Goal: Task Accomplishment & Management: Use online tool/utility

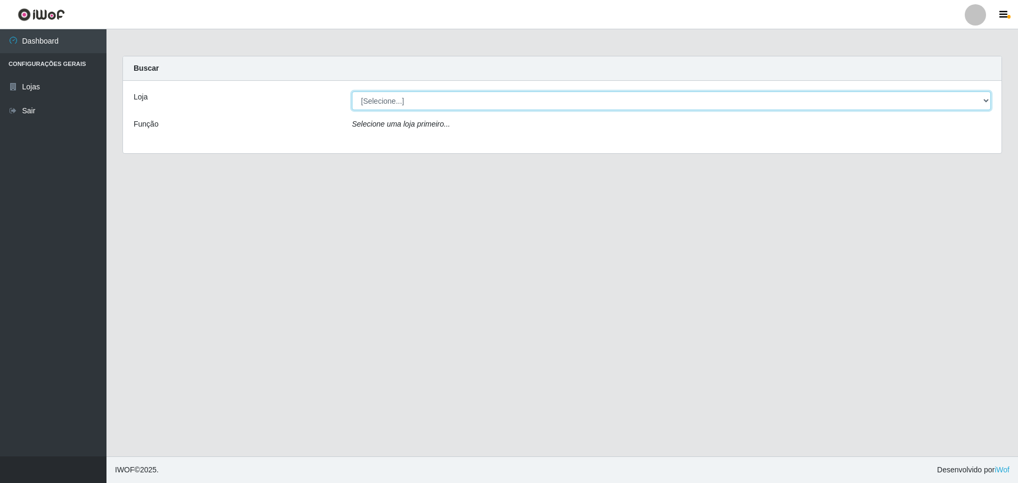
click at [378, 98] on select "[Selecione...] Extrabom - Loja 57 Anchieta" at bounding box center [671, 101] width 639 height 19
select select "470"
click at [352, 92] on select "[Selecione...] Extrabom - Loja 57 Anchieta" at bounding box center [671, 101] width 639 height 19
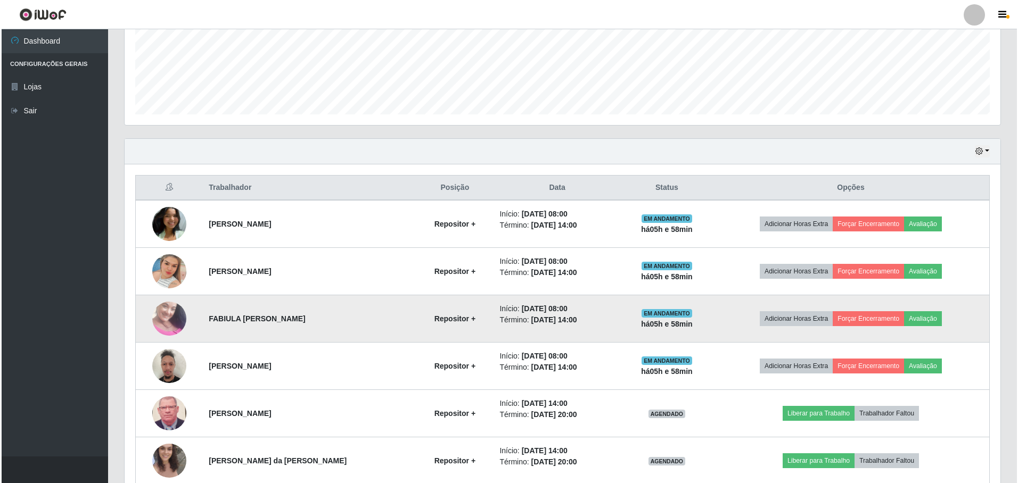
scroll to position [426, 0]
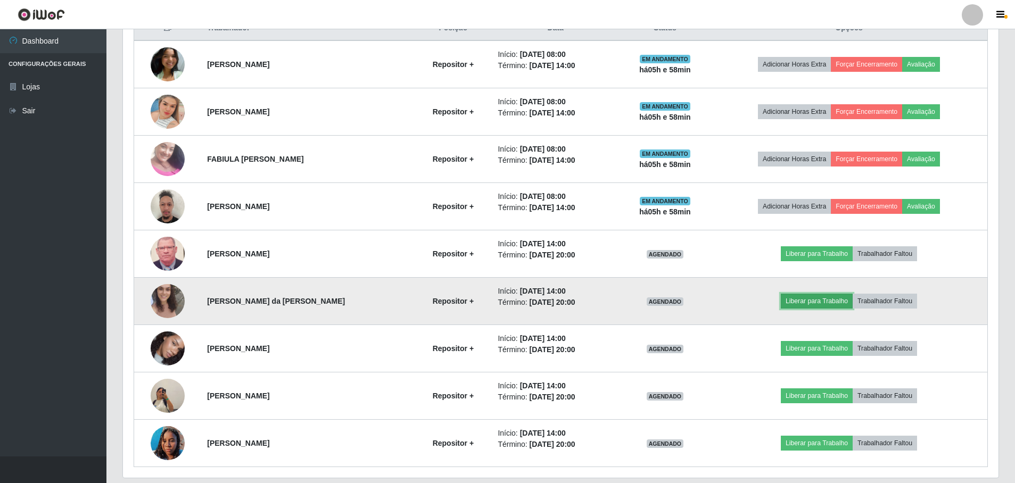
click at [830, 304] on button "Liberar para Trabalho" at bounding box center [817, 301] width 72 height 15
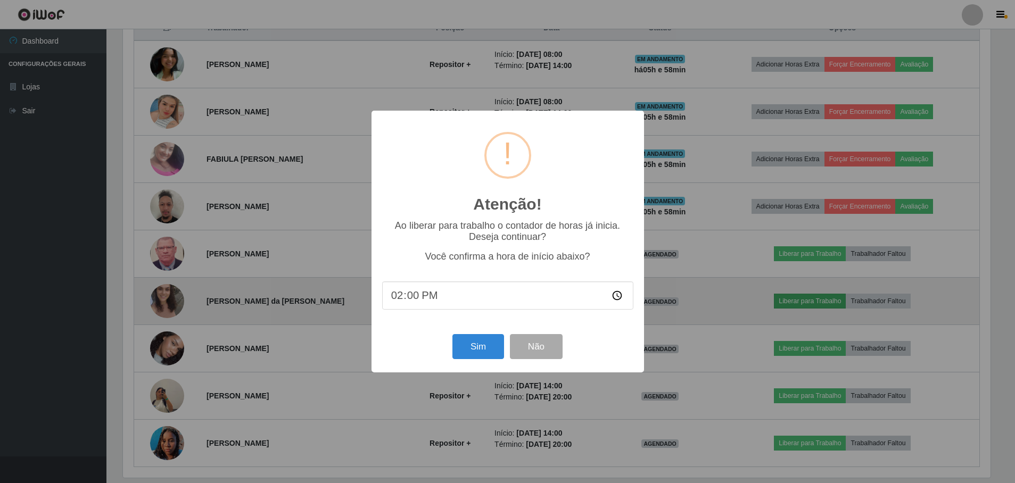
scroll to position [221, 870]
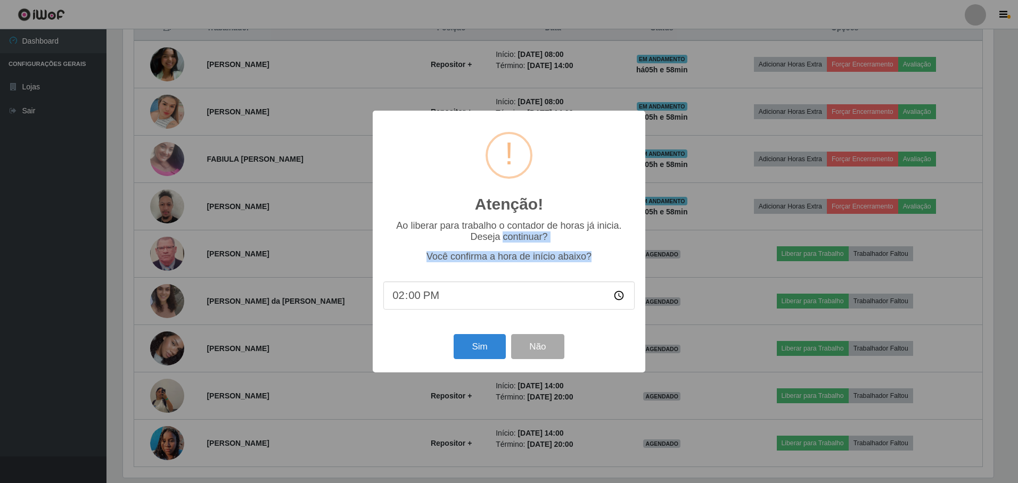
drag, startPoint x: 502, startPoint y: 235, endPoint x: 490, endPoint y: 277, distance: 43.1
click at [490, 277] on div "Ao liberar para trabalho o contador de horas já inicia. Deseja continuar? Você …" at bounding box center [508, 270] width 251 height 101
drag, startPoint x: 490, startPoint y: 277, endPoint x: 477, endPoint y: 342, distance: 66.3
click at [477, 342] on button "Sim" at bounding box center [480, 346] width 52 height 25
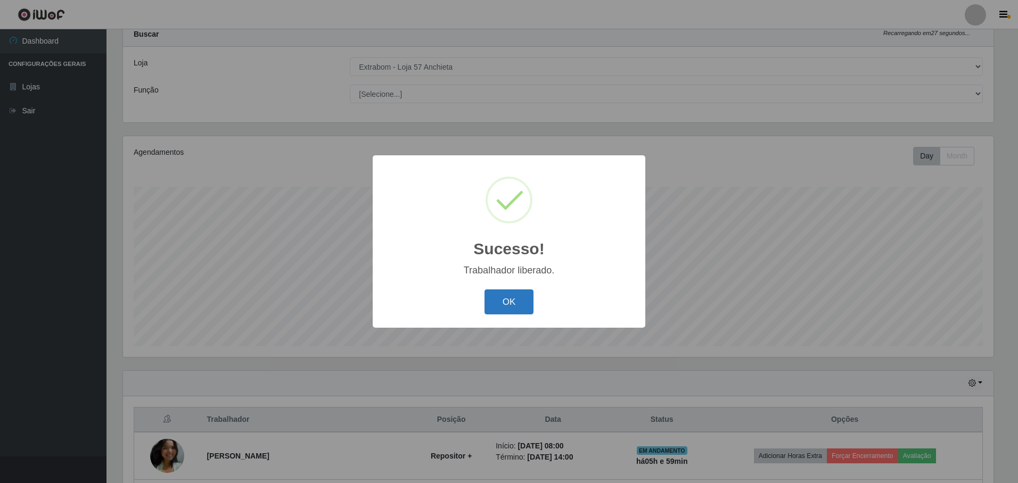
click at [531, 300] on button "OK" at bounding box center [509, 302] width 50 height 25
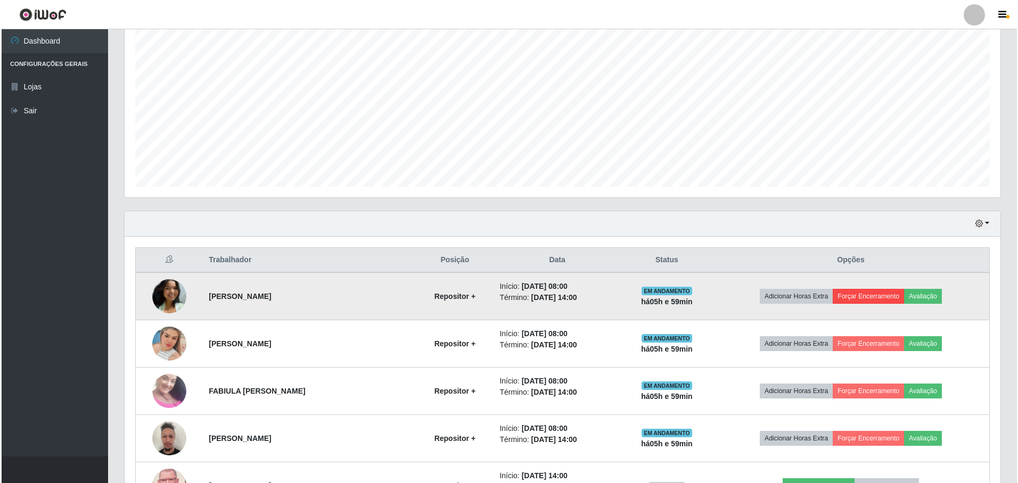
scroll to position [247, 0]
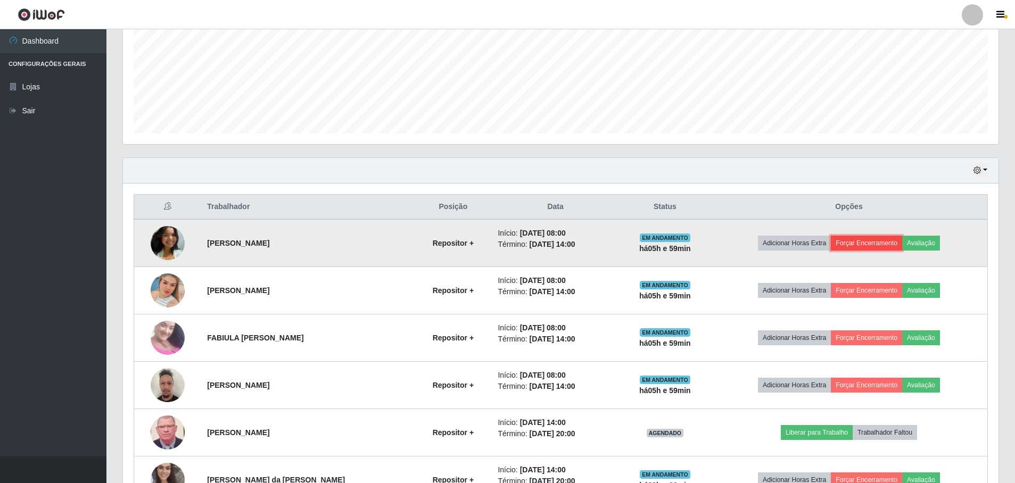
click at [883, 251] on button "Forçar Encerramento" at bounding box center [866, 243] width 71 height 15
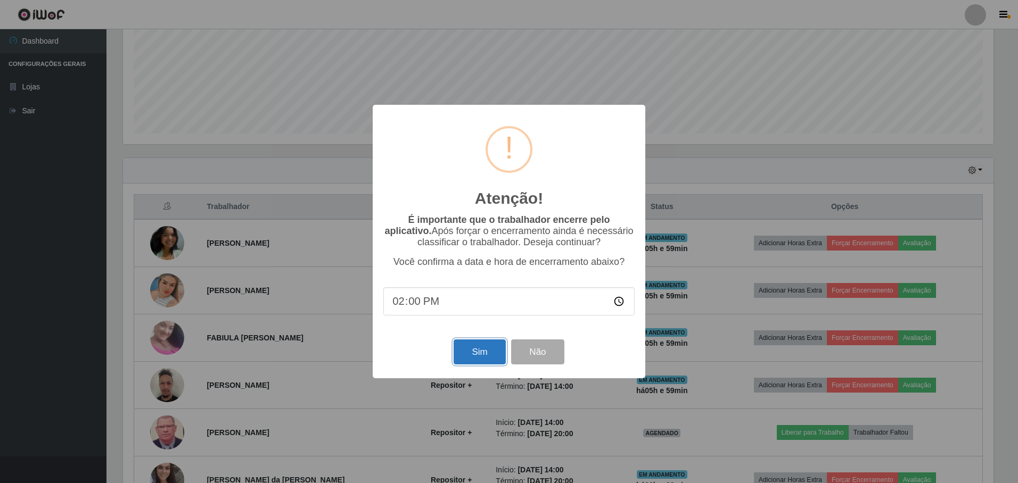
drag, startPoint x: 472, startPoint y: 349, endPoint x: 479, endPoint y: 346, distance: 7.6
click at [476, 347] on button "Sim" at bounding box center [480, 352] width 52 height 25
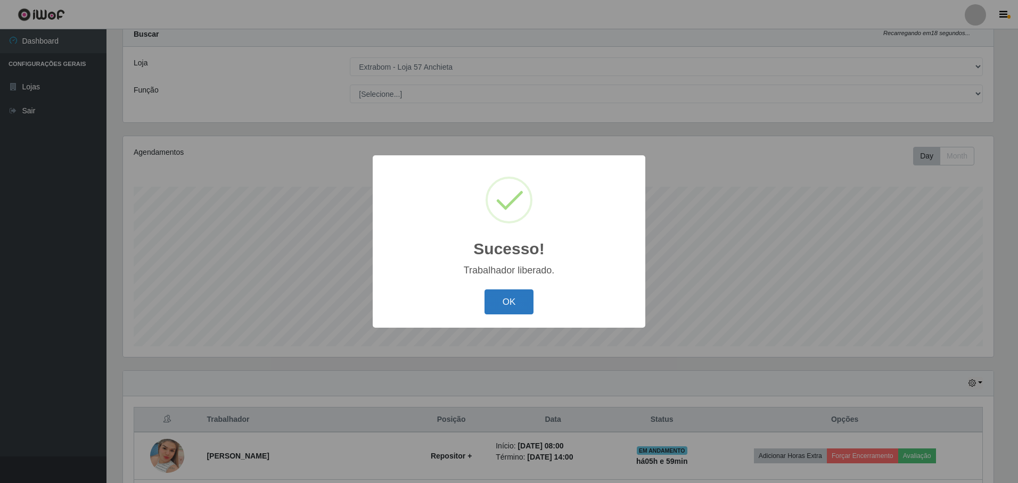
click at [517, 302] on button "OK" at bounding box center [509, 302] width 50 height 25
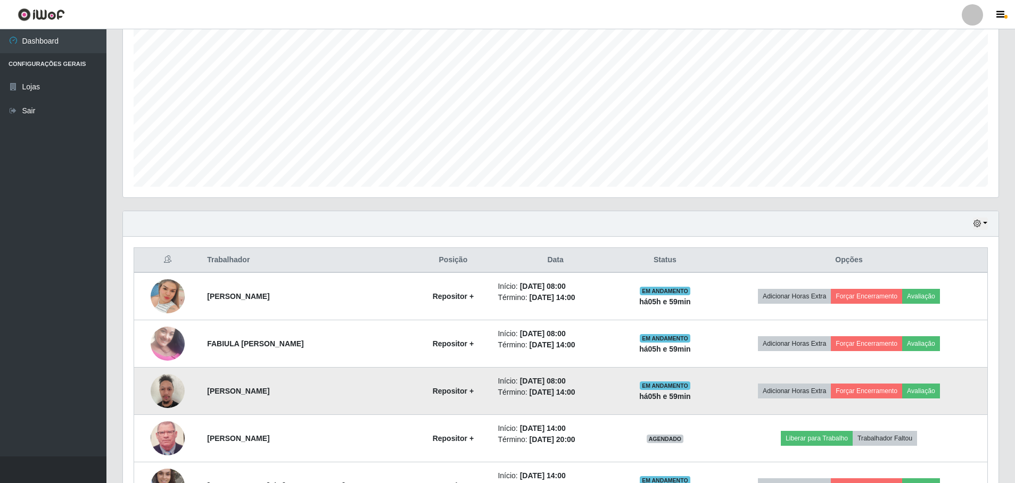
scroll to position [300, 0]
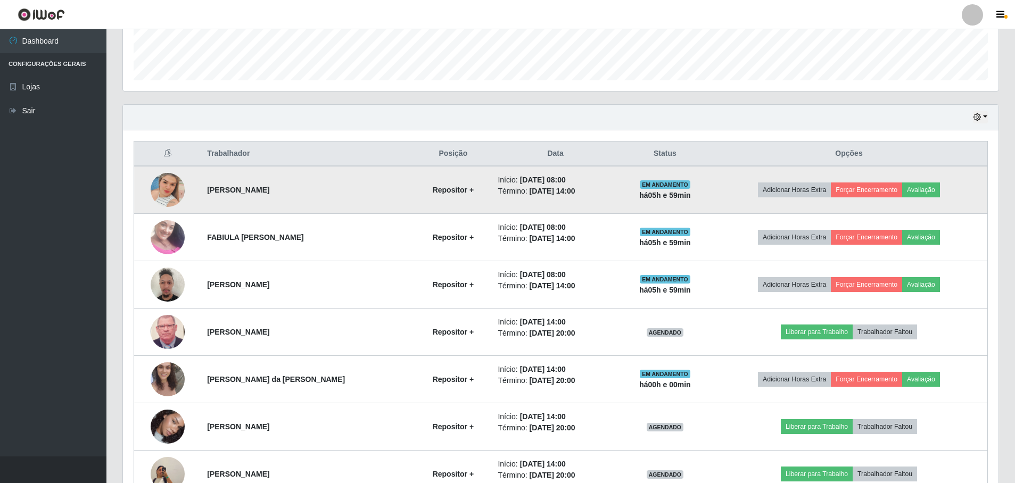
click at [868, 199] on td "Adicionar Horas Extra Forçar Encerramento Avaliação" at bounding box center [849, 190] width 277 height 48
click at [874, 190] on button "Forçar Encerramento" at bounding box center [866, 190] width 71 height 15
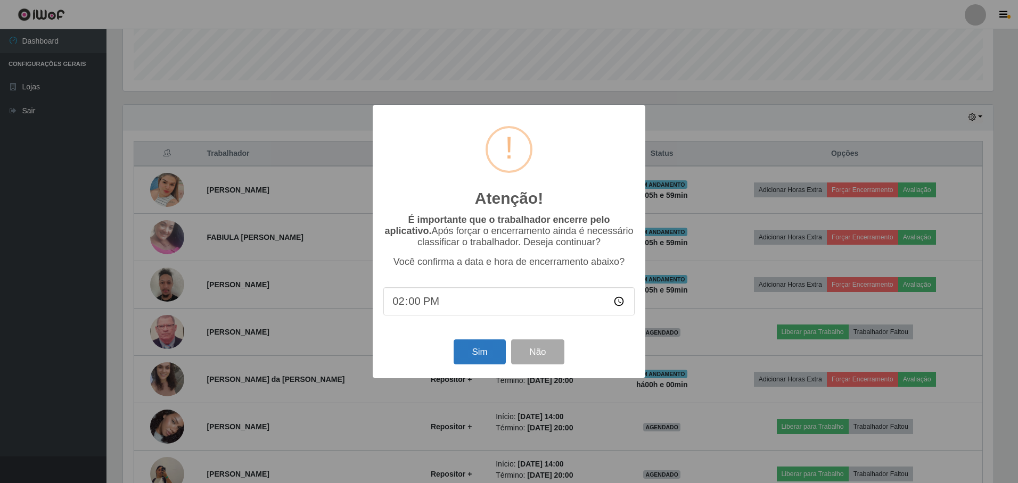
drag, startPoint x: 487, startPoint y: 372, endPoint x: 481, endPoint y: 365, distance: 8.7
click at [483, 370] on div "Atenção! × É importante que o trabalhador encerre pelo aplicativo. Após forçar …" at bounding box center [509, 241] width 273 height 273
click at [480, 358] on button "Sim" at bounding box center [480, 352] width 52 height 25
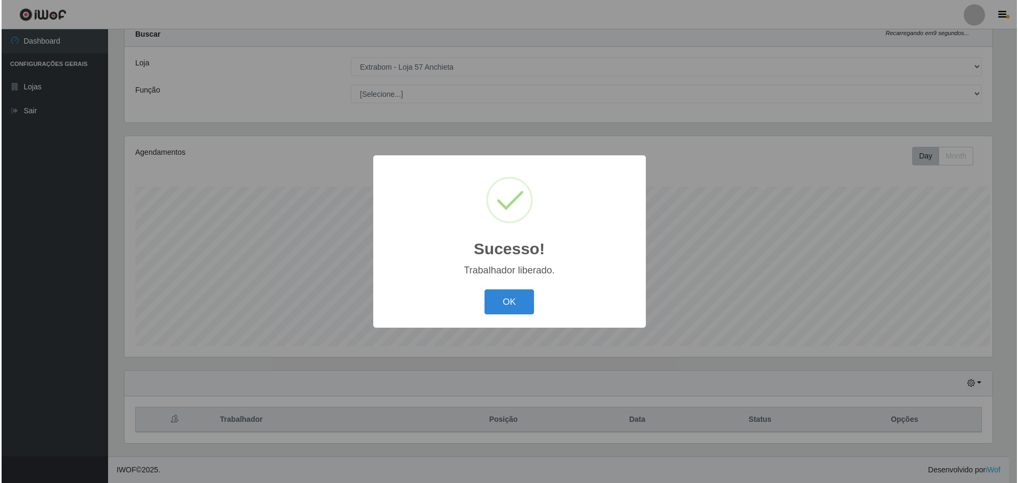
scroll to position [0, 0]
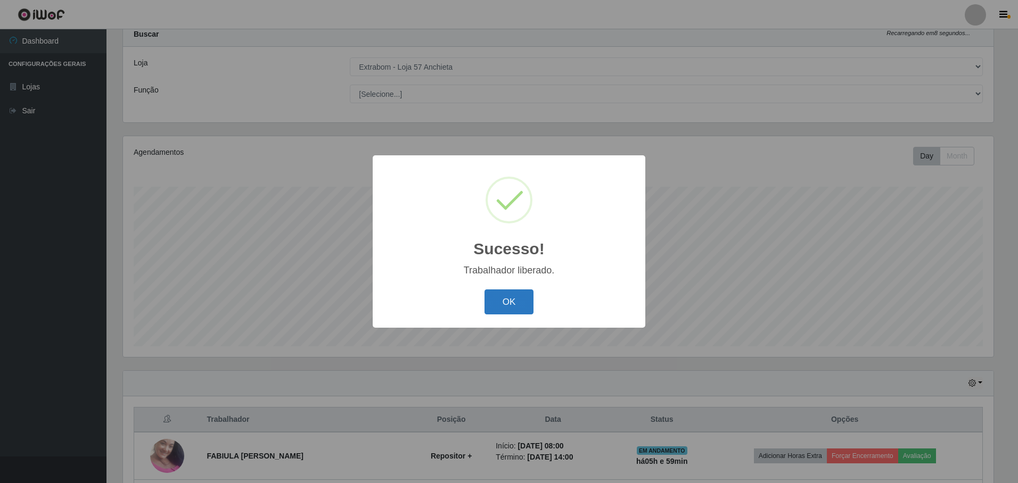
click at [518, 306] on button "OK" at bounding box center [509, 302] width 50 height 25
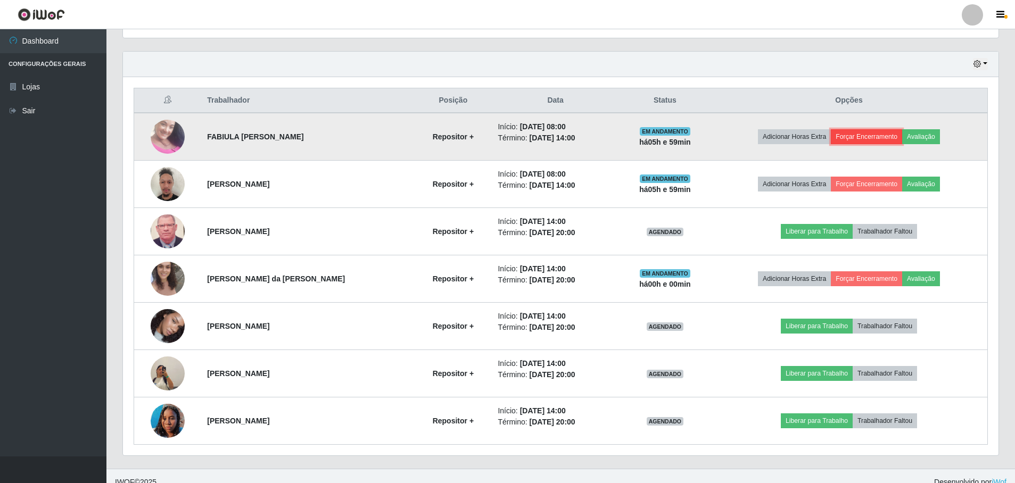
click at [879, 138] on button "Forçar Encerramento" at bounding box center [866, 136] width 71 height 15
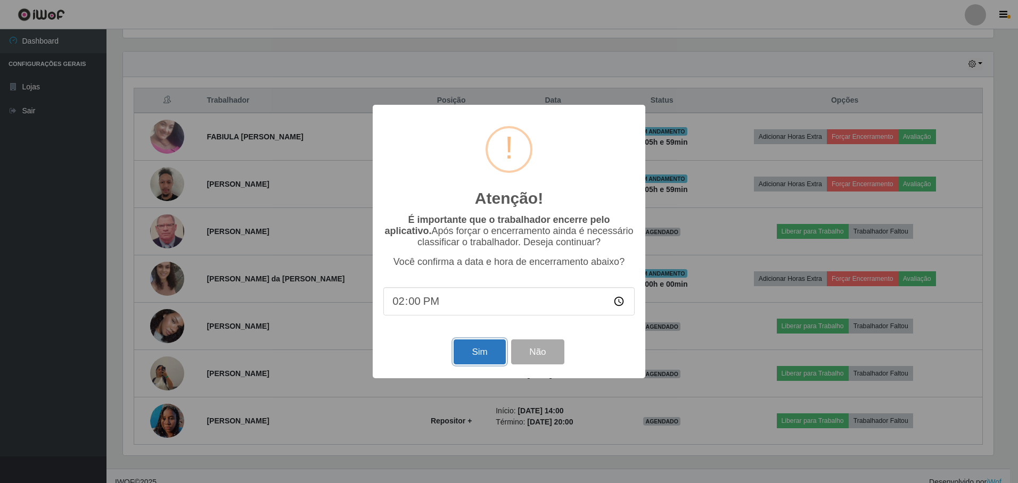
click at [501, 365] on button "Sim" at bounding box center [480, 352] width 52 height 25
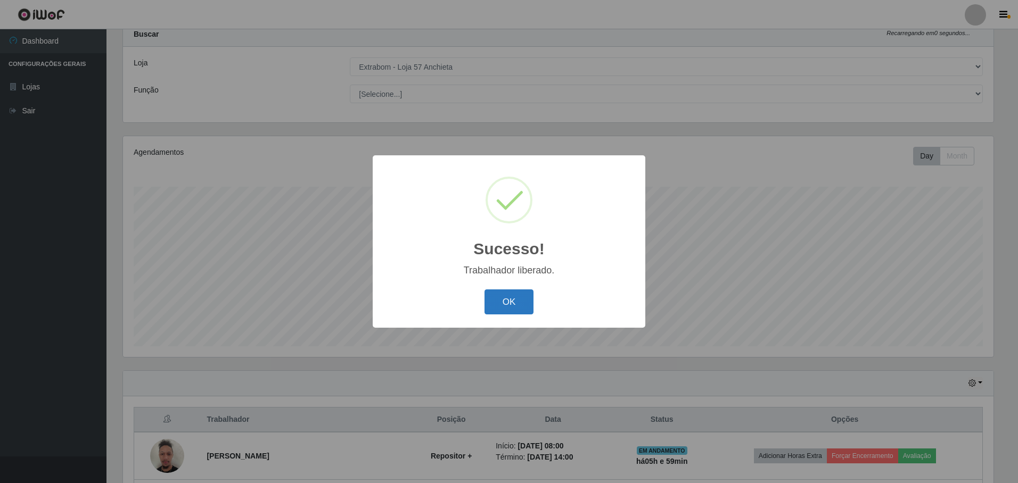
click at [501, 307] on button "OK" at bounding box center [509, 302] width 50 height 25
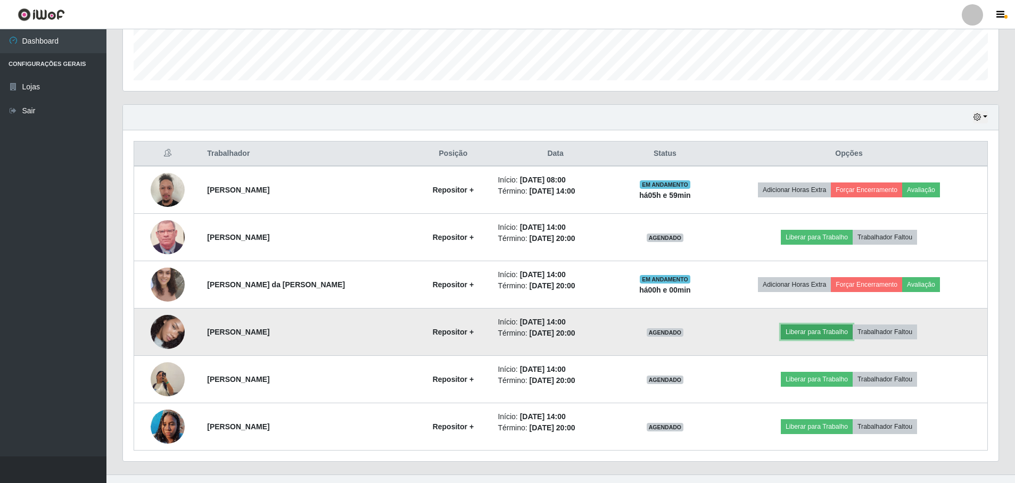
click at [841, 332] on button "Liberar para Trabalho" at bounding box center [817, 332] width 72 height 15
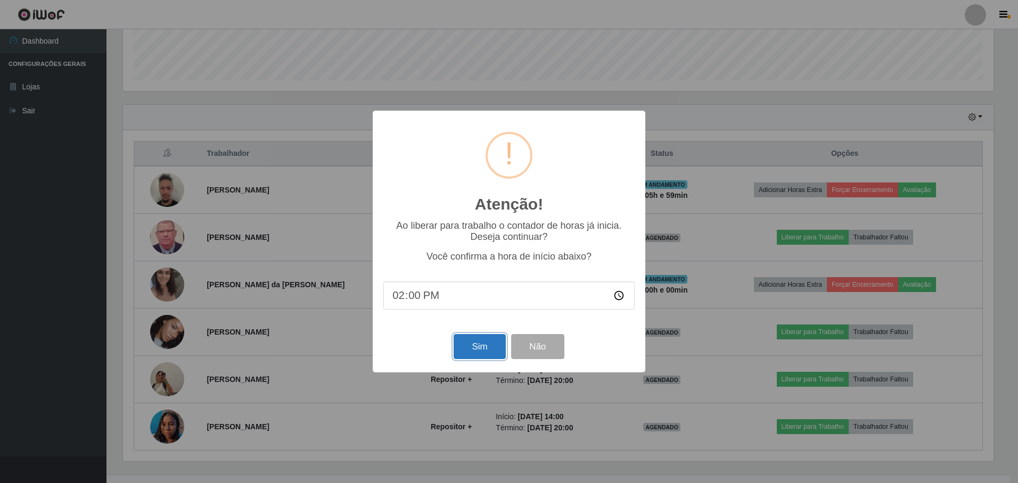
click at [488, 347] on button "Sim" at bounding box center [480, 346] width 52 height 25
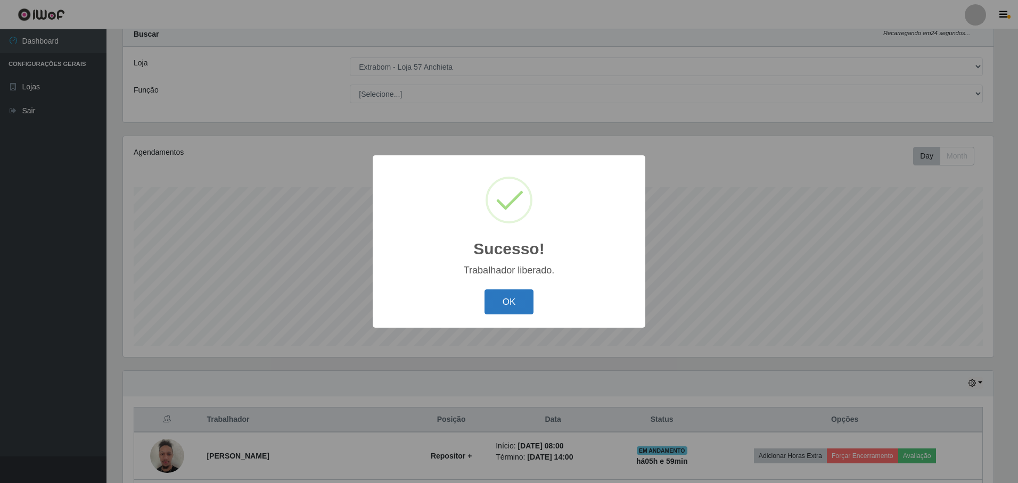
click at [514, 297] on button "OK" at bounding box center [509, 302] width 50 height 25
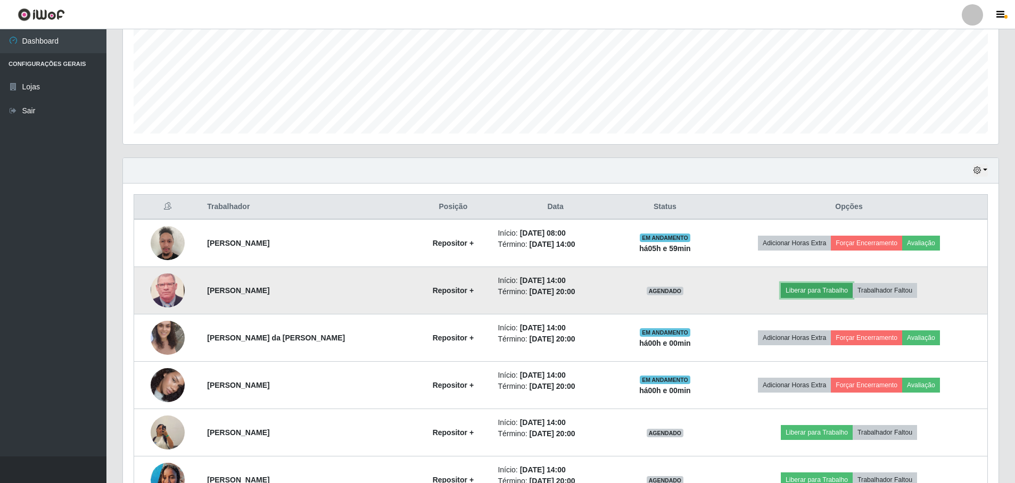
click at [839, 295] on button "Liberar para Trabalho" at bounding box center [817, 290] width 72 height 15
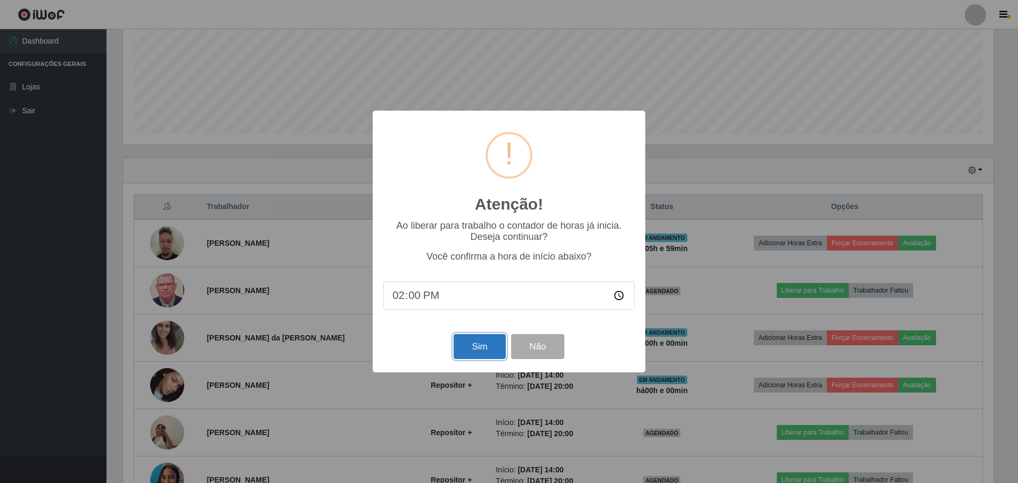
click at [465, 349] on button "Sim" at bounding box center [480, 346] width 52 height 25
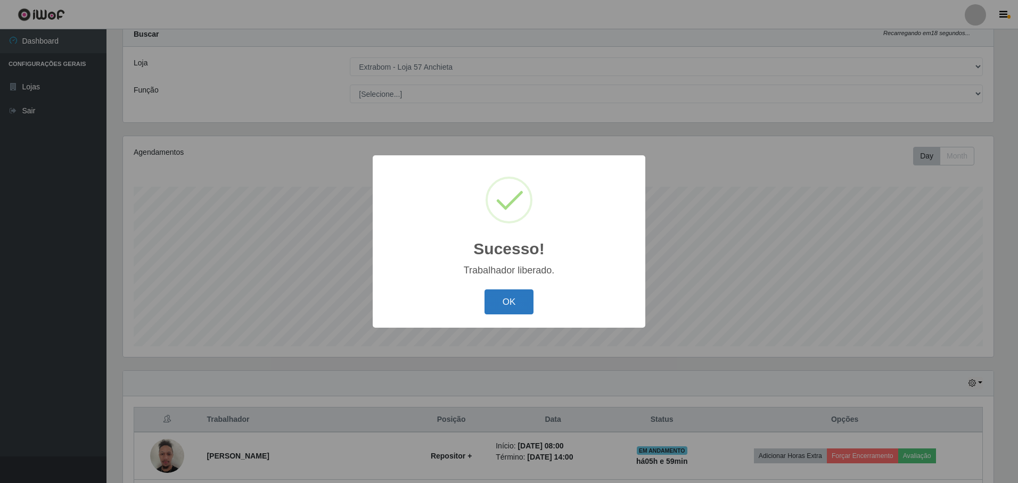
click at [504, 293] on button "OK" at bounding box center [509, 302] width 50 height 25
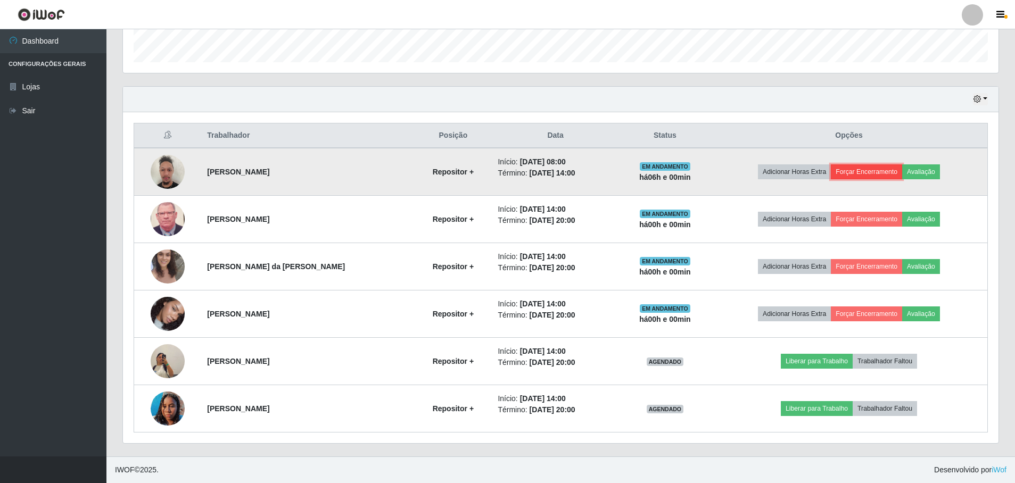
click at [886, 169] on button "Forçar Encerramento" at bounding box center [866, 171] width 71 height 15
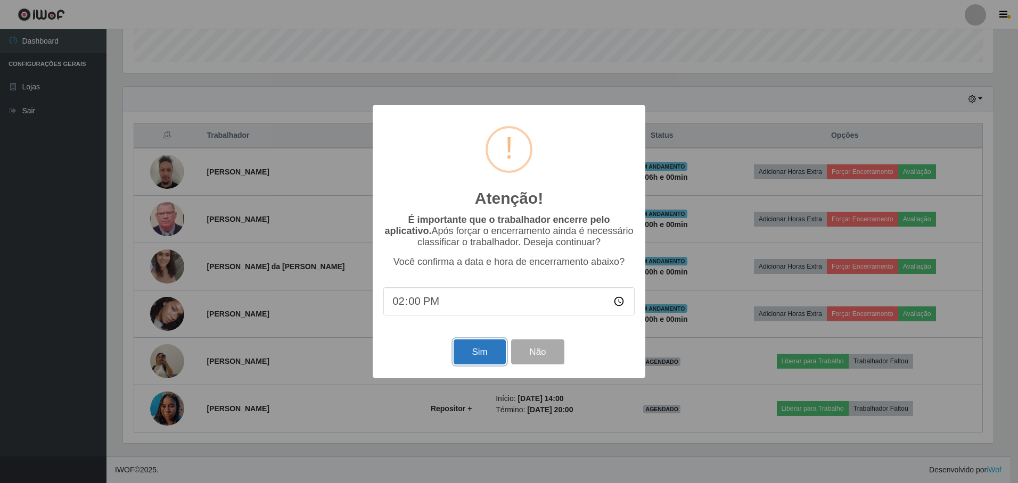
click at [490, 355] on button "Sim" at bounding box center [480, 352] width 52 height 25
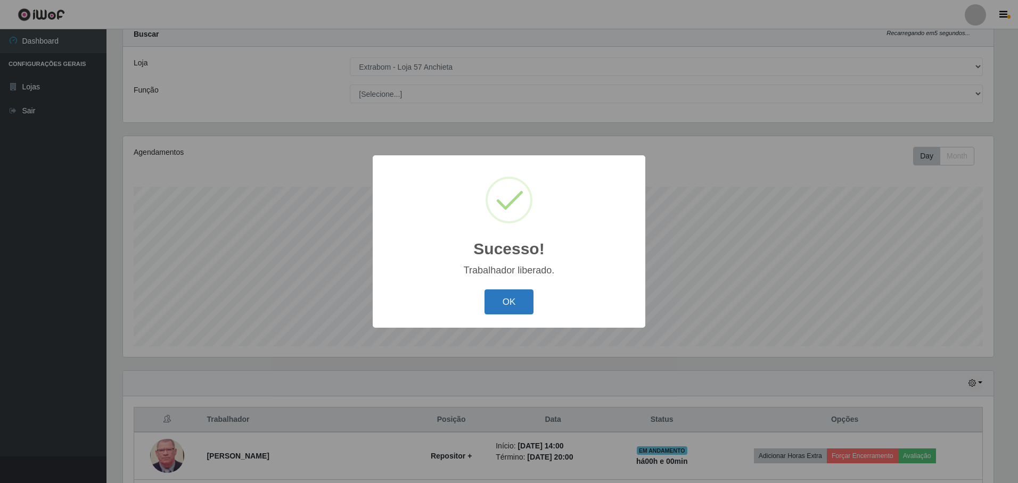
click at [513, 311] on button "OK" at bounding box center [509, 302] width 50 height 25
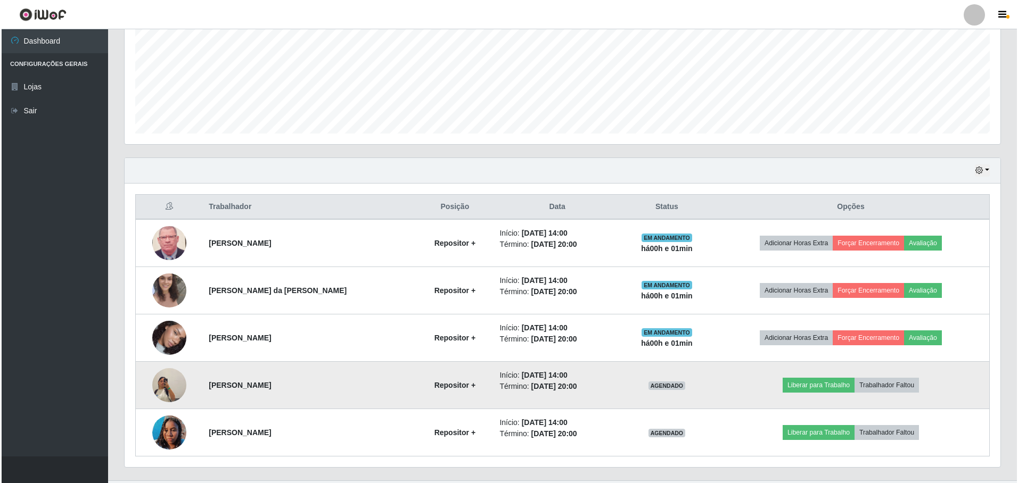
scroll to position [271, 0]
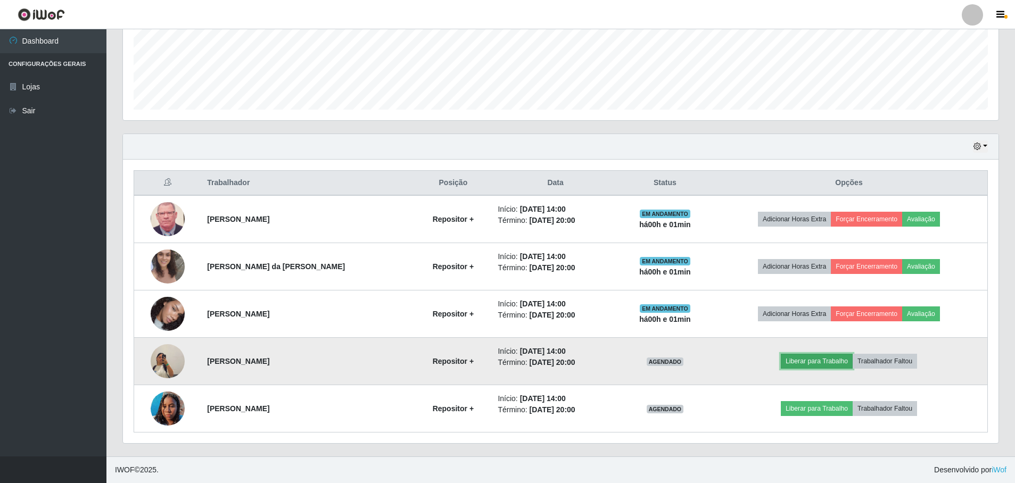
click at [828, 355] on button "Liberar para Trabalho" at bounding box center [817, 361] width 72 height 15
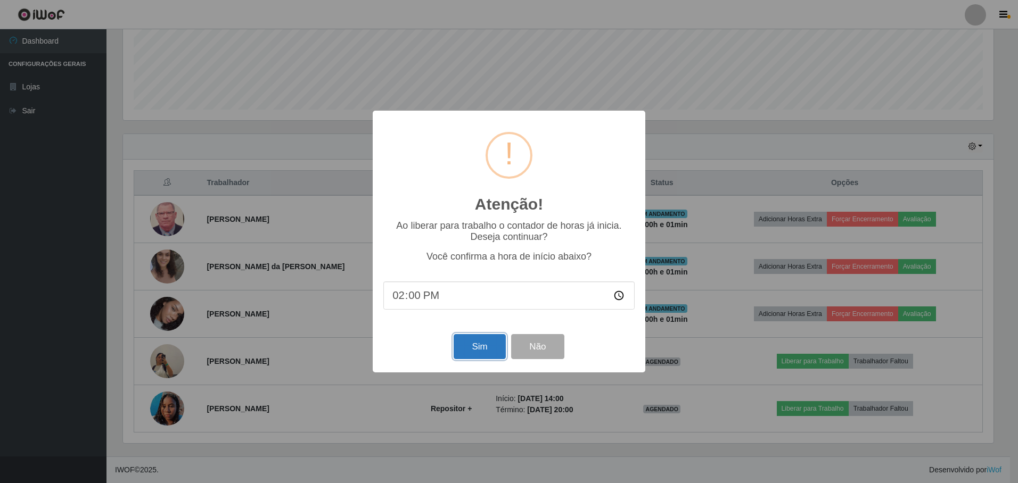
click at [489, 346] on button "Sim" at bounding box center [480, 346] width 52 height 25
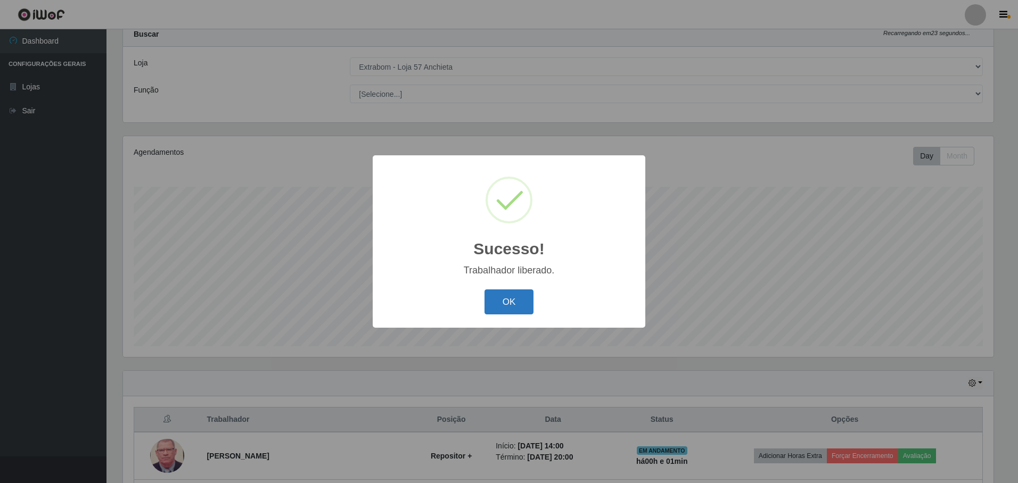
click at [512, 312] on button "OK" at bounding box center [509, 302] width 50 height 25
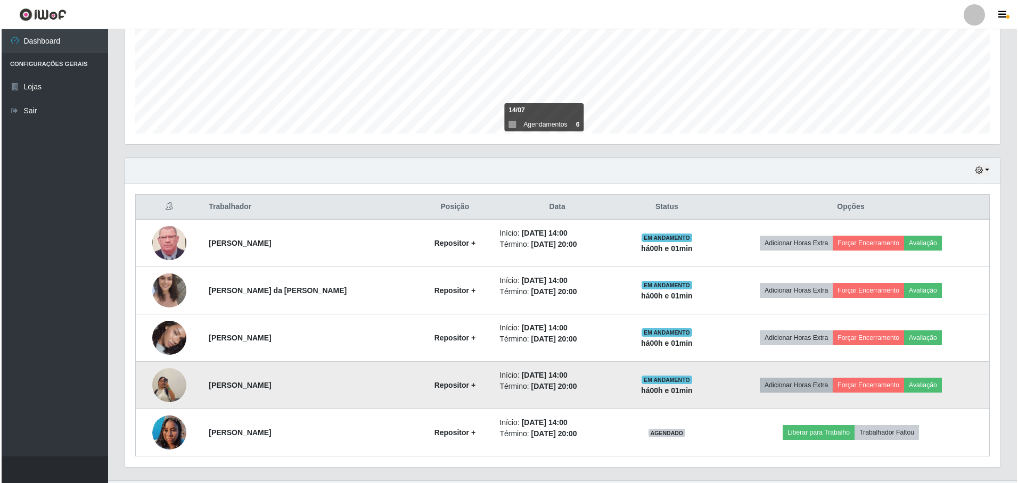
scroll to position [271, 0]
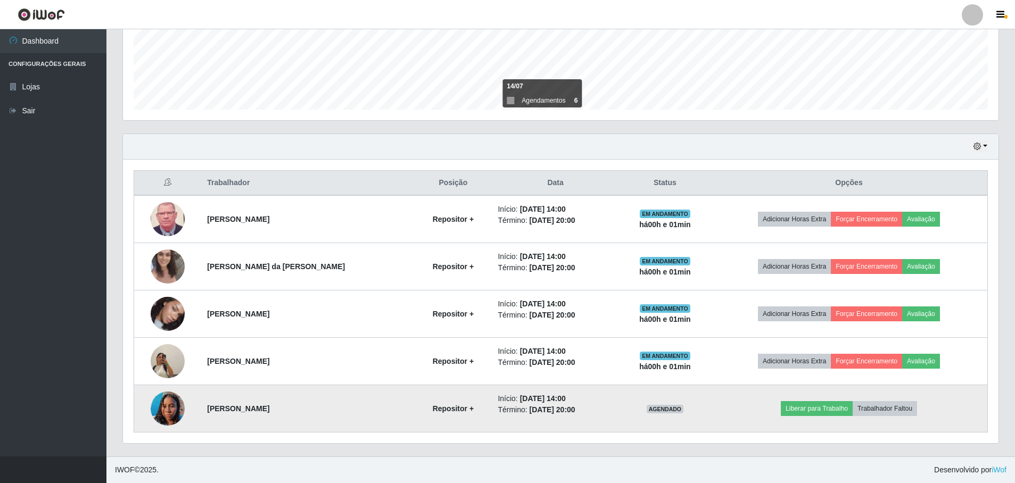
click at [828, 418] on td "Liberar para Trabalho Trabalhador Faltou" at bounding box center [849, 408] width 277 height 47
click at [825, 409] on button "Liberar para Trabalho" at bounding box center [817, 408] width 72 height 15
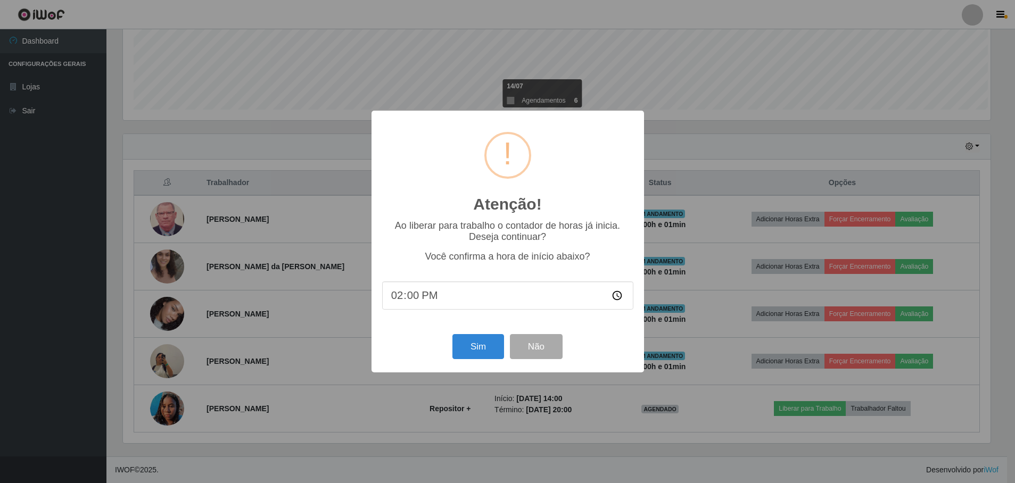
scroll to position [221, 870]
click at [493, 347] on button "Sim" at bounding box center [480, 346] width 52 height 25
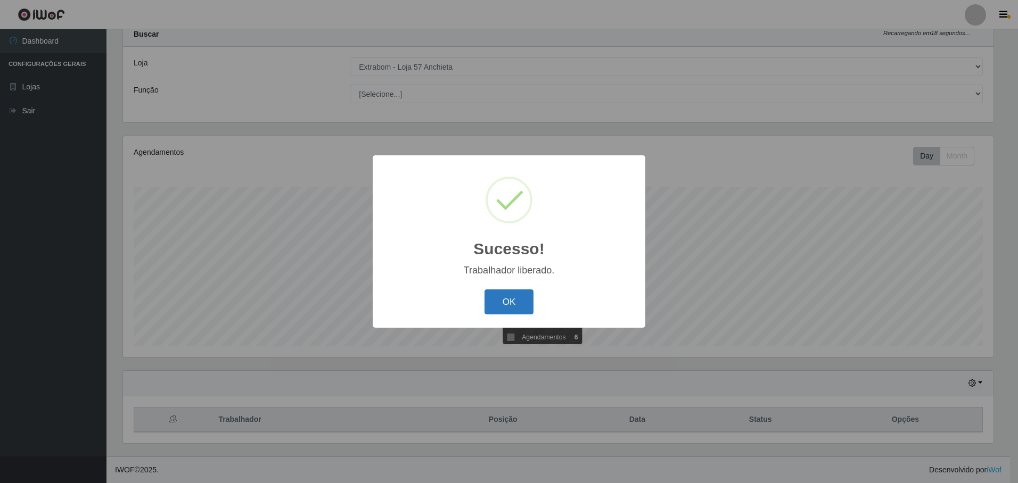
click at [502, 311] on button "OK" at bounding box center [509, 302] width 50 height 25
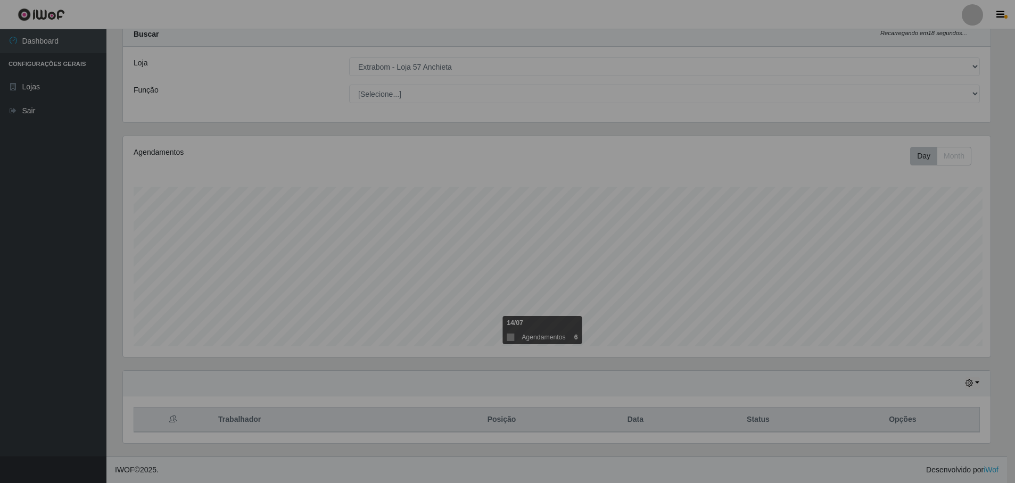
scroll to position [221, 876]
